Goal: Navigation & Orientation: Locate item on page

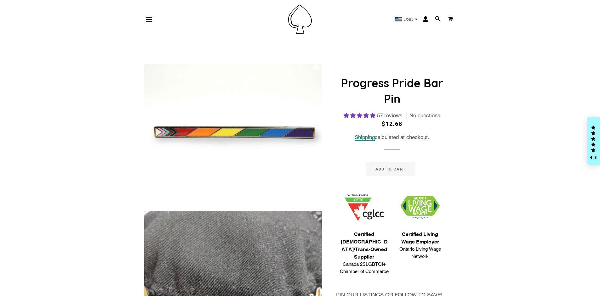
select select "**********"
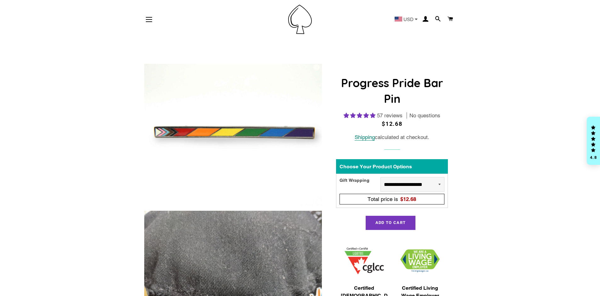
select select "**********"
